Goal: Navigation & Orientation: Find specific page/section

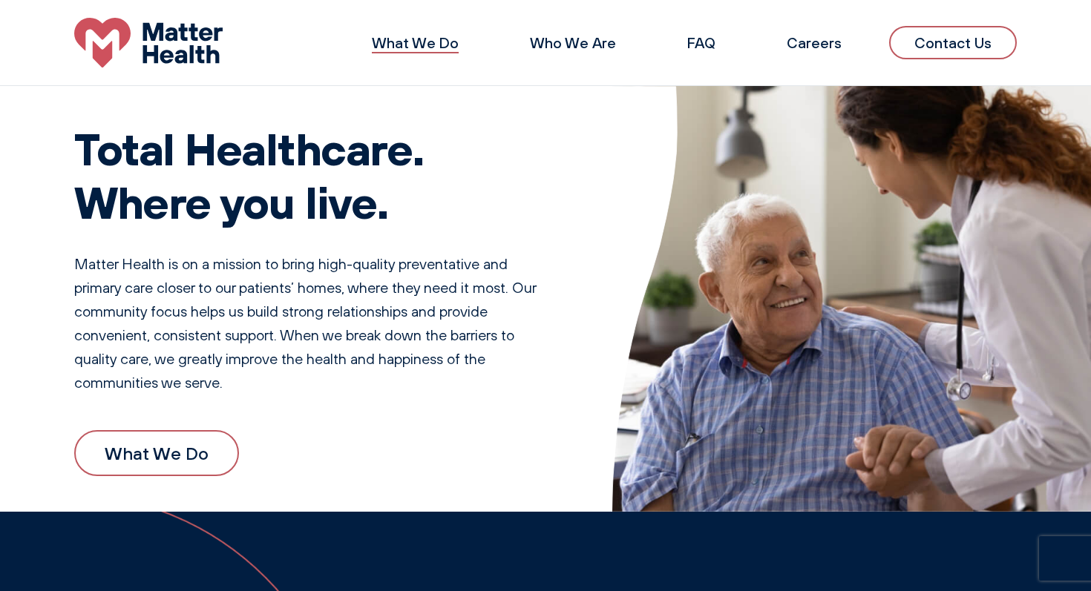
click at [453, 47] on link "What We Do" at bounding box center [415, 42] width 87 height 19
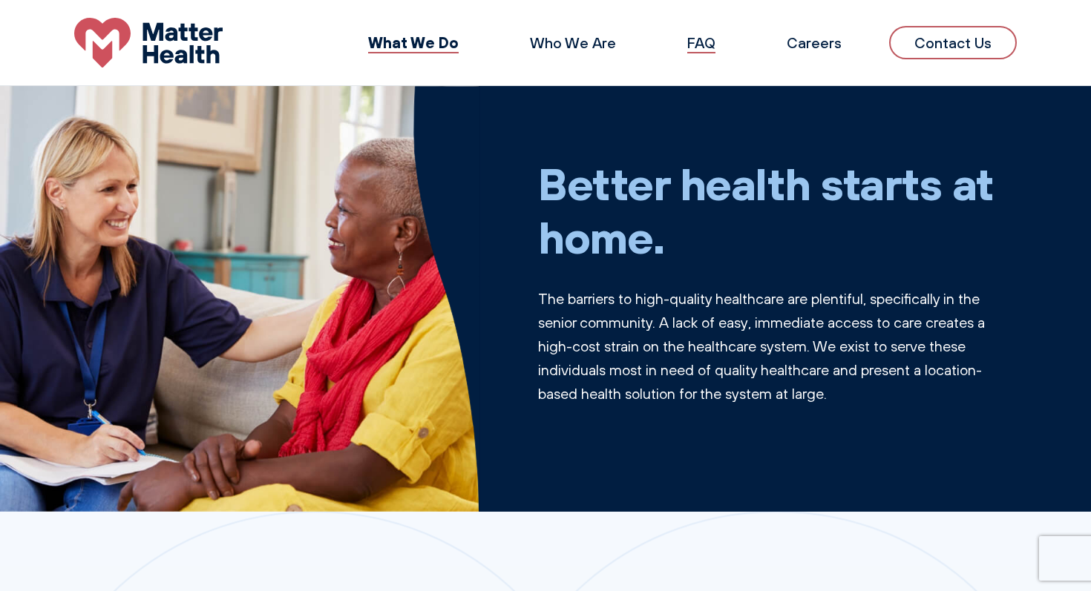
click at [695, 45] on link "FAQ" at bounding box center [701, 42] width 28 height 19
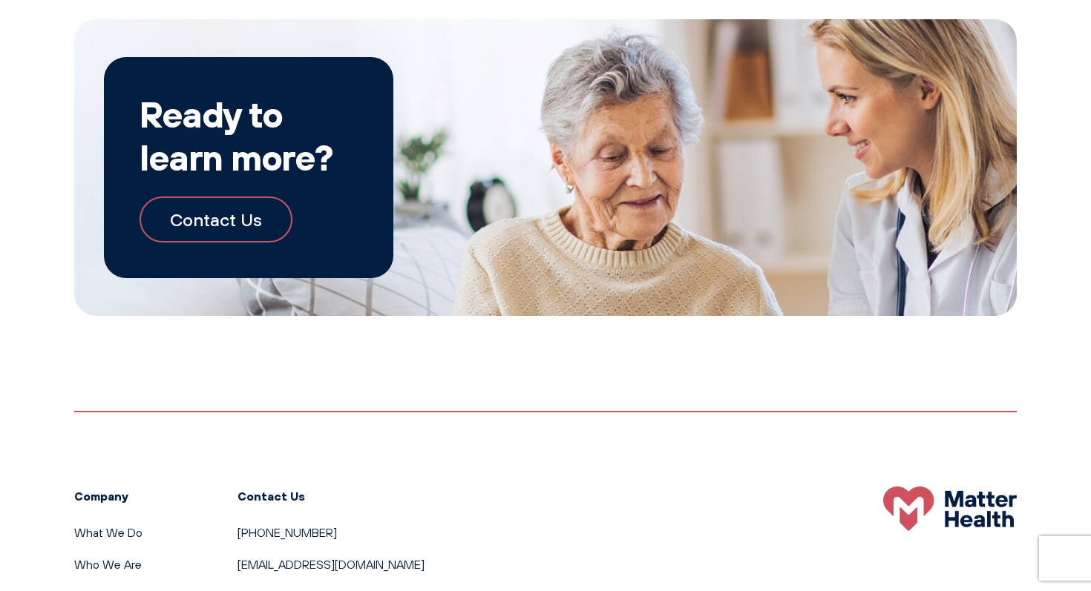
scroll to position [2634, 0]
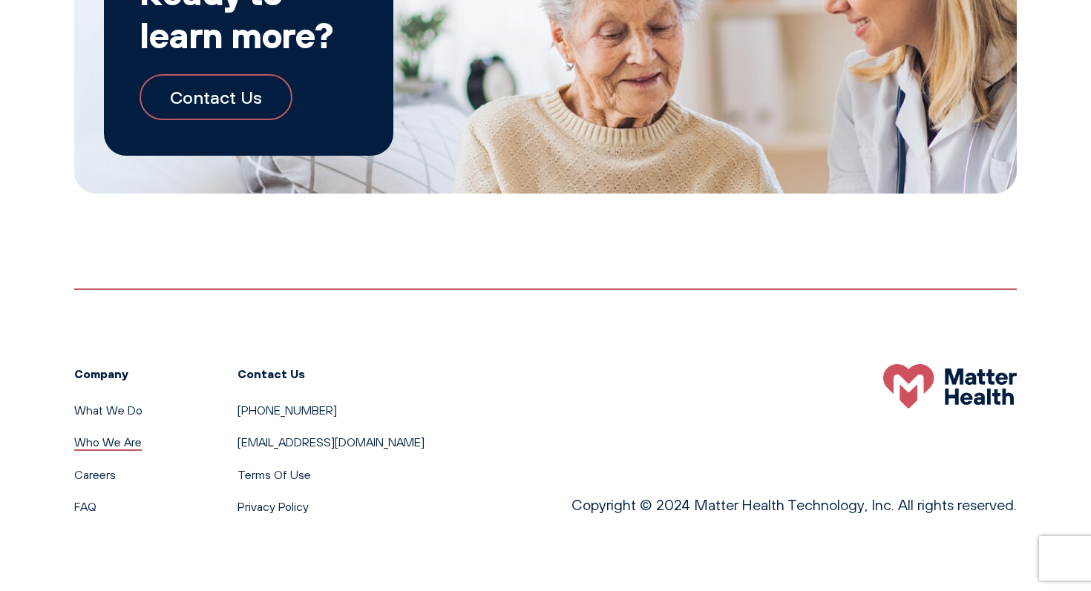
click at [102, 447] on link "Who We Are" at bounding box center [108, 442] width 68 height 15
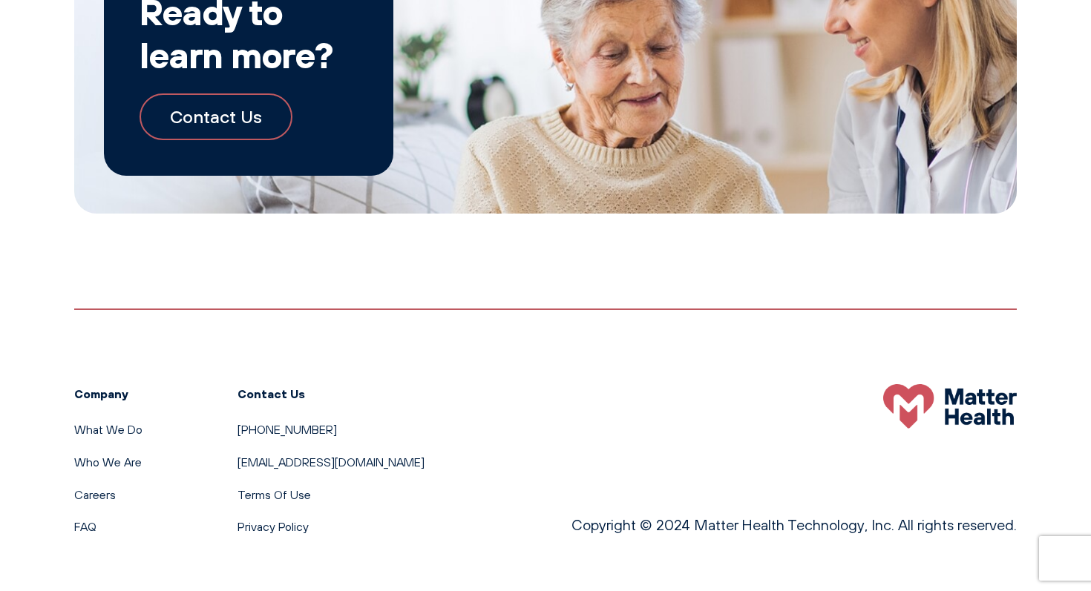
scroll to position [1599, 0]
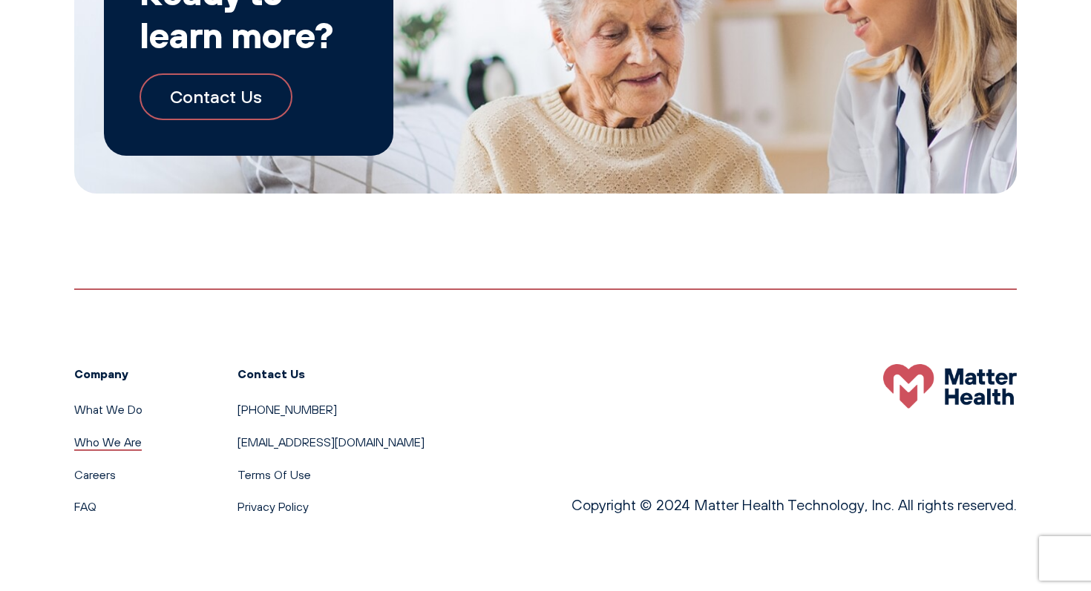
click at [104, 447] on link "Who We Are" at bounding box center [108, 442] width 68 height 15
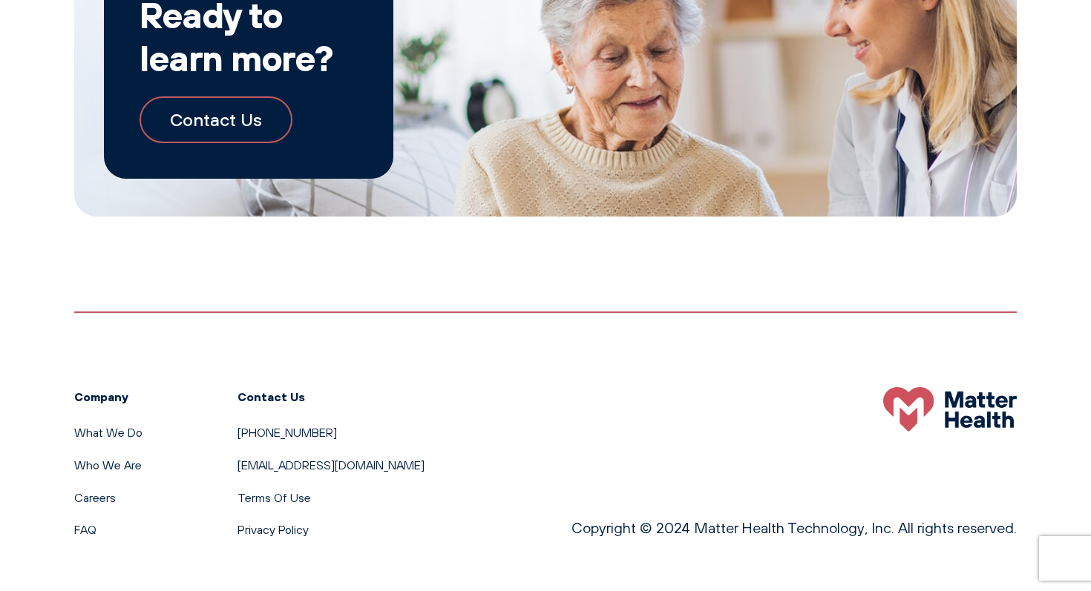
scroll to position [1599, 0]
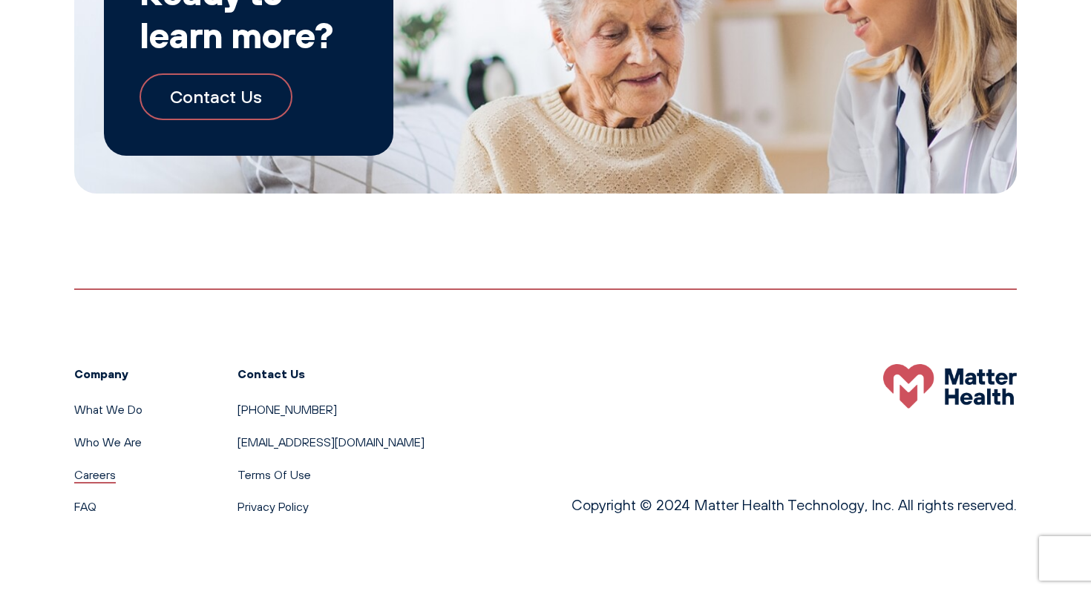
click at [93, 479] on link "Careers" at bounding box center [95, 474] width 42 height 15
click at [87, 509] on link "FAQ" at bounding box center [85, 506] width 22 height 15
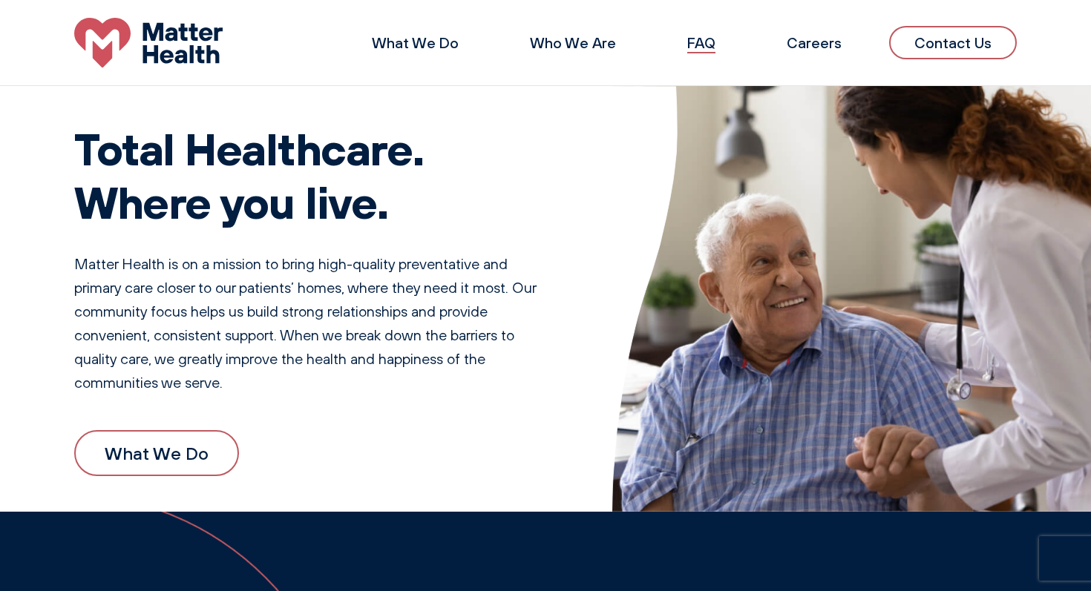
click at [708, 43] on link "FAQ" at bounding box center [701, 42] width 28 height 19
click at [818, 41] on link "Careers" at bounding box center [813, 42] width 55 height 19
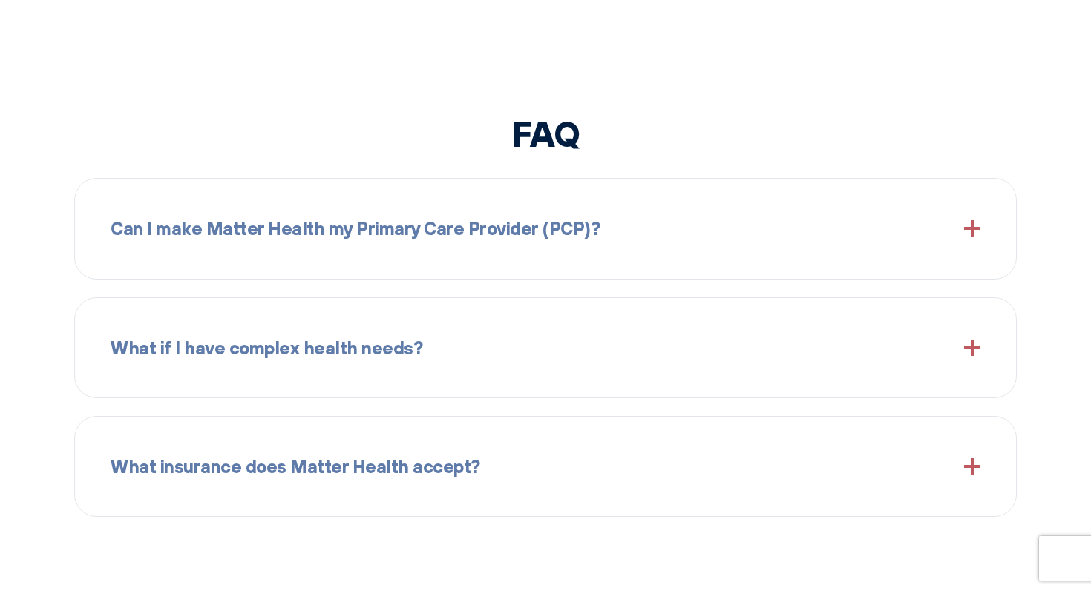
scroll to position [1551, 0]
